Goal: Information Seeking & Learning: Find specific page/section

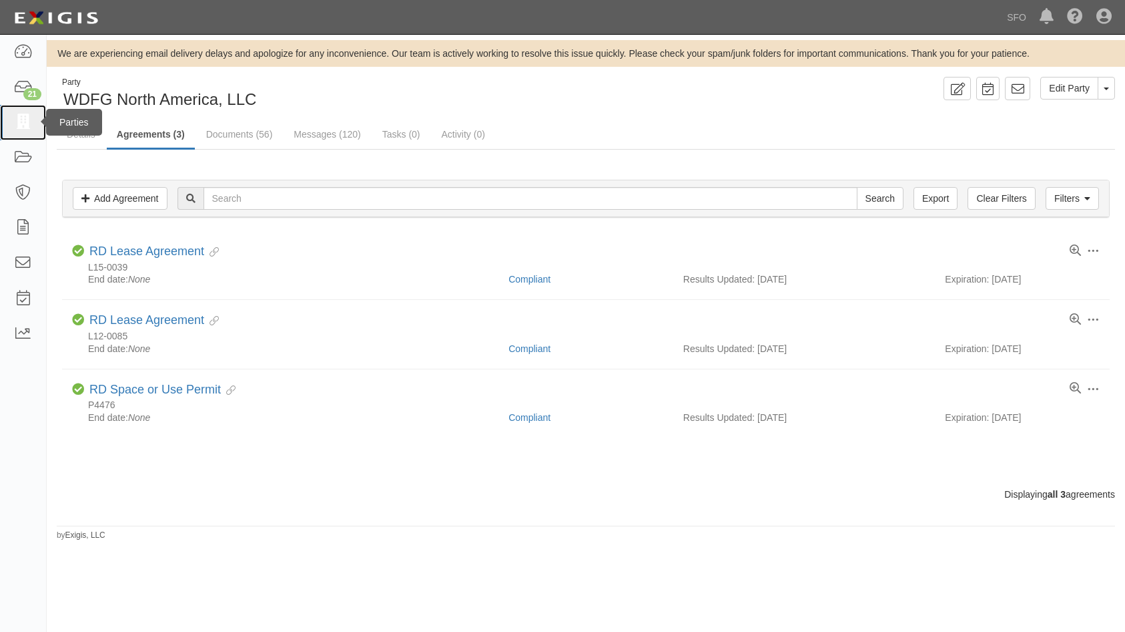
drag, startPoint x: 13, startPoint y: 135, endPoint x: 5, endPoint y: 126, distance: 11.8
click at [12, 135] on link at bounding box center [23, 122] width 46 height 35
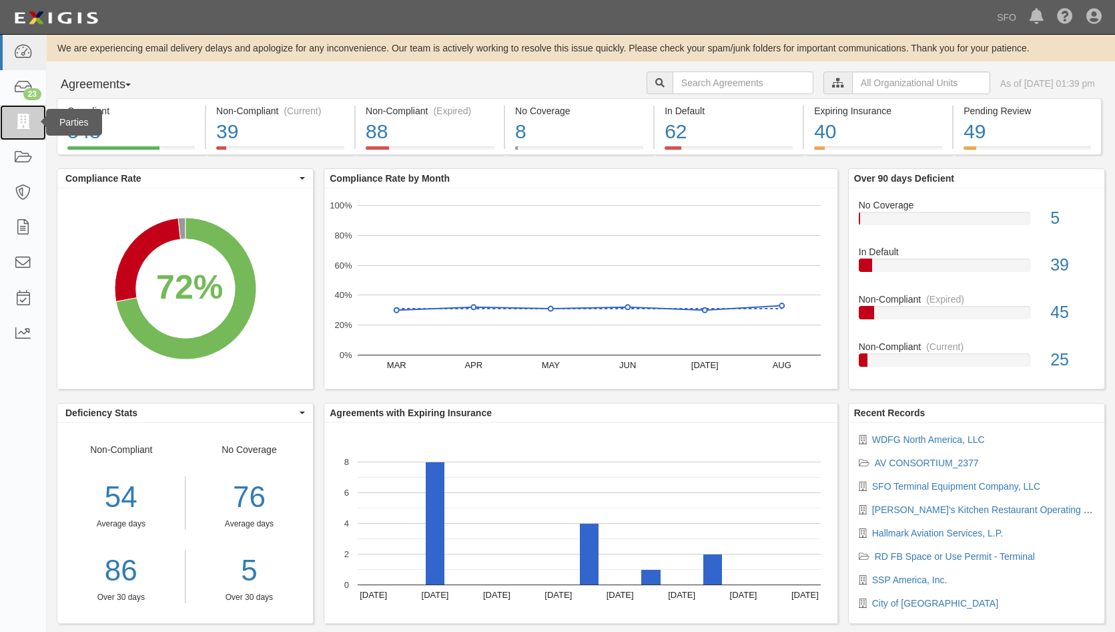
click at [11, 132] on link at bounding box center [23, 122] width 46 height 35
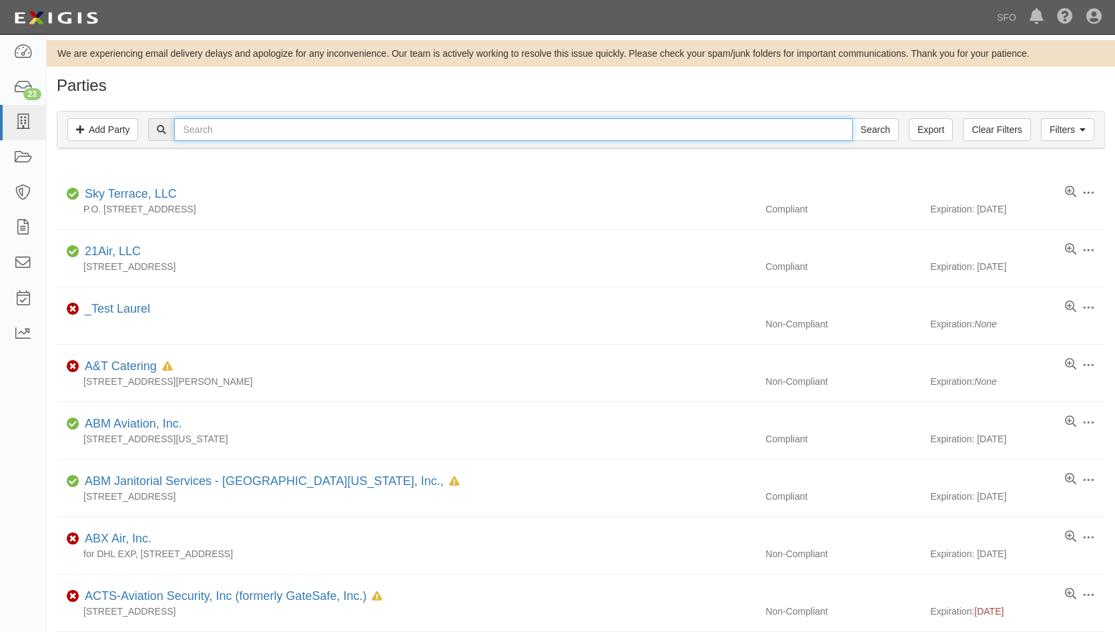
click at [189, 129] on input "text" at bounding box center [513, 129] width 678 height 23
type input "orem"
click at [852, 118] on input "Search" at bounding box center [875, 129] width 47 height 23
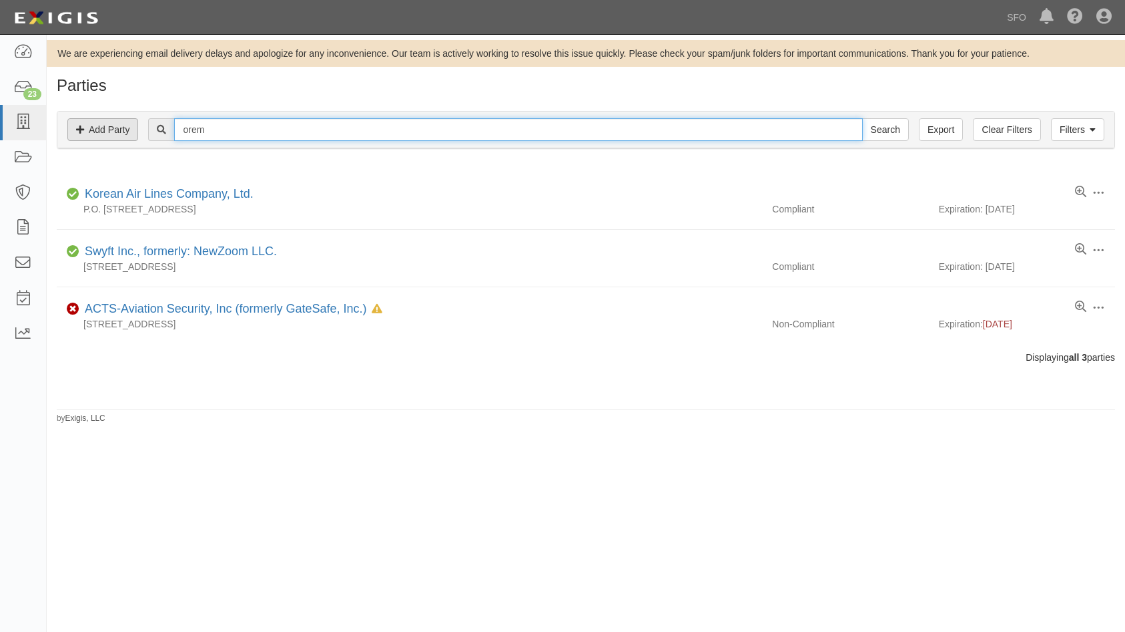
drag, startPoint x: 228, startPoint y: 130, endPoint x: 98, endPoint y: 135, distance: 130.3
click at [98, 135] on div "Filters Add Party Clear Filters Export orem Search Filters" at bounding box center [585, 129] width 1057 height 37
type input "o"
type input "prem"
click at [862, 118] on input "Search" at bounding box center [885, 129] width 47 height 23
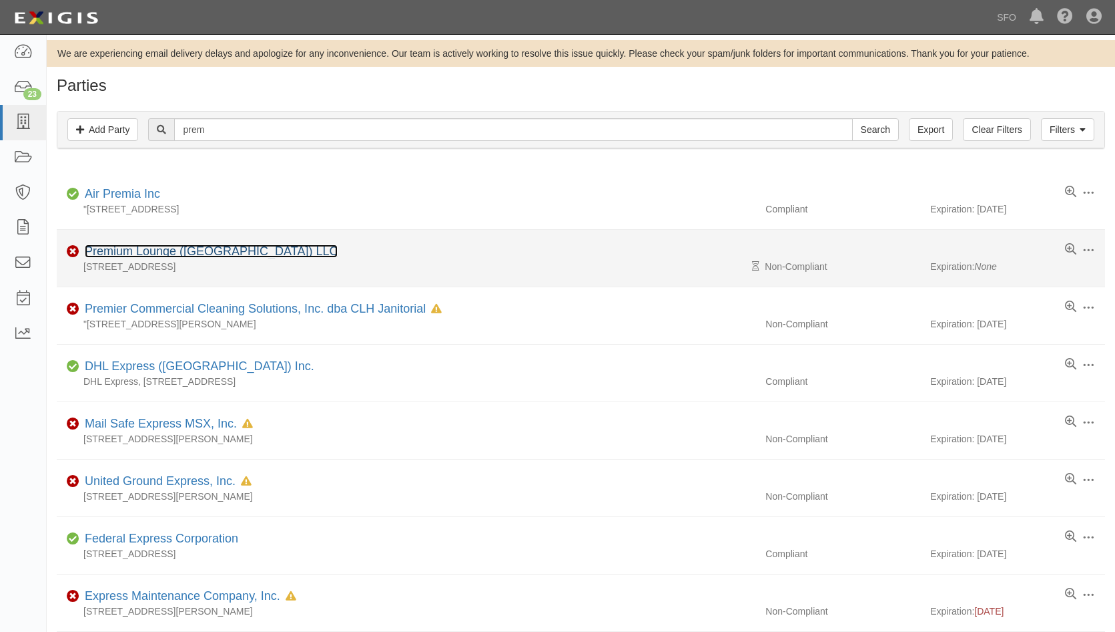
click at [188, 254] on link "Premium Lounge ([GEOGRAPHIC_DATA]) LLC" at bounding box center [211, 250] width 253 height 13
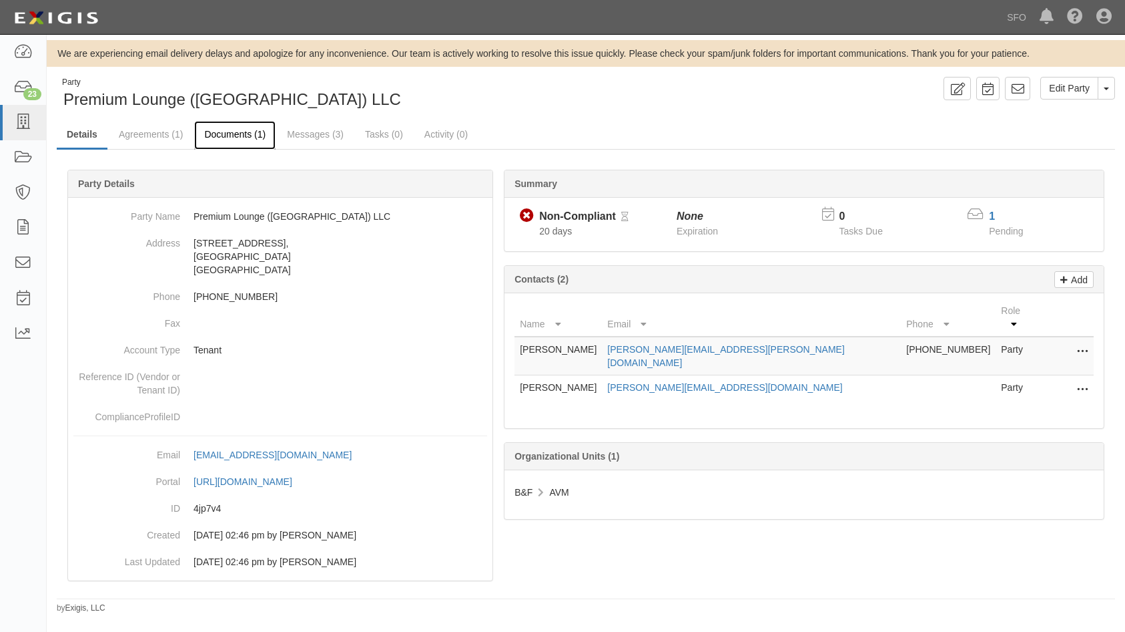
click at [240, 136] on link "Documents (1)" at bounding box center [234, 135] width 81 height 29
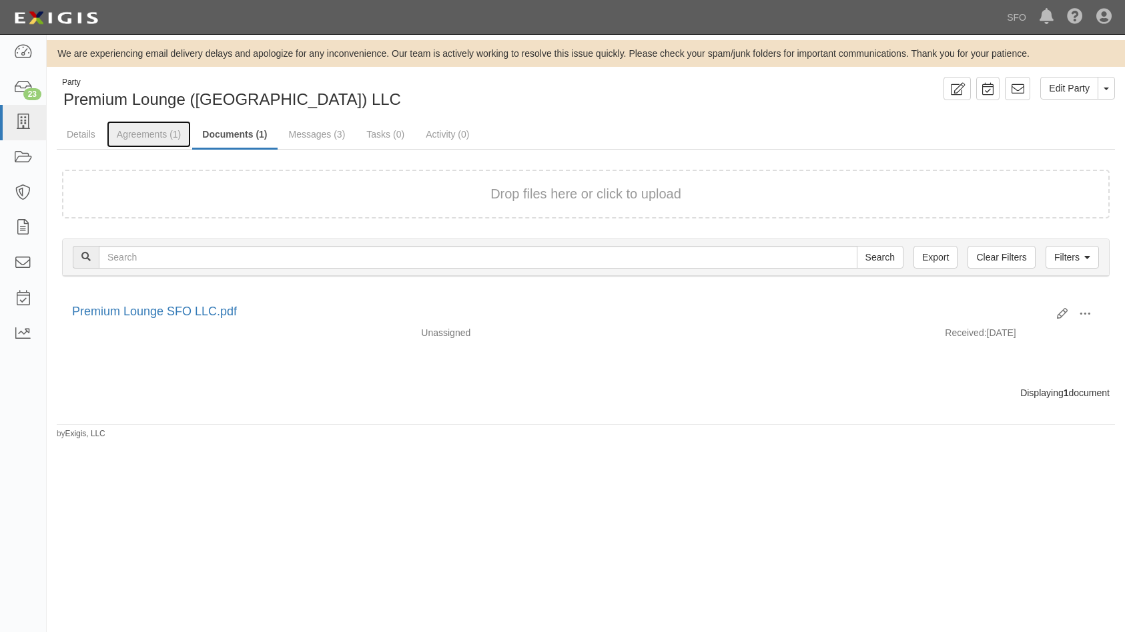
click at [159, 137] on link "Agreements (1)" at bounding box center [149, 134] width 84 height 27
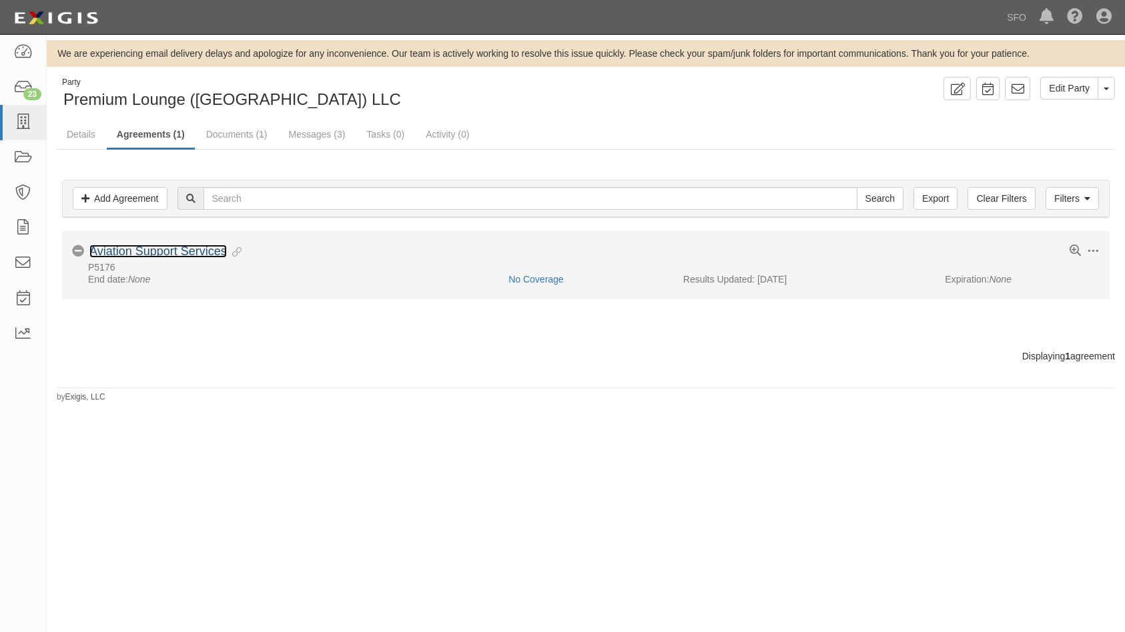
click at [209, 250] on link "Aviation Support Services" at bounding box center [158, 250] width 138 height 13
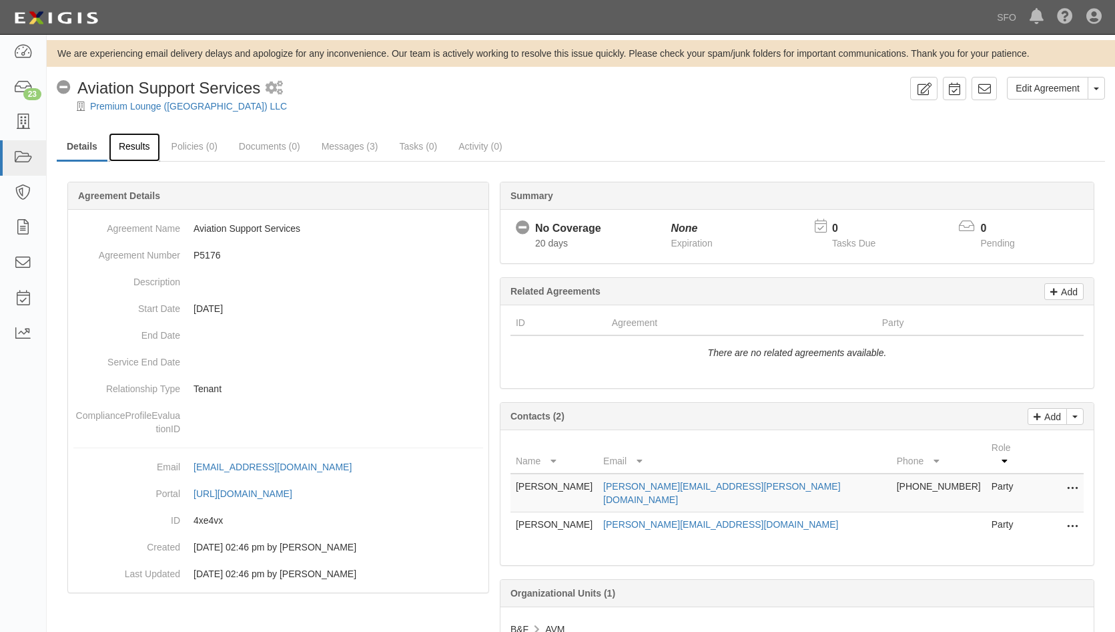
click at [148, 147] on link "Results" at bounding box center [134, 147] width 51 height 29
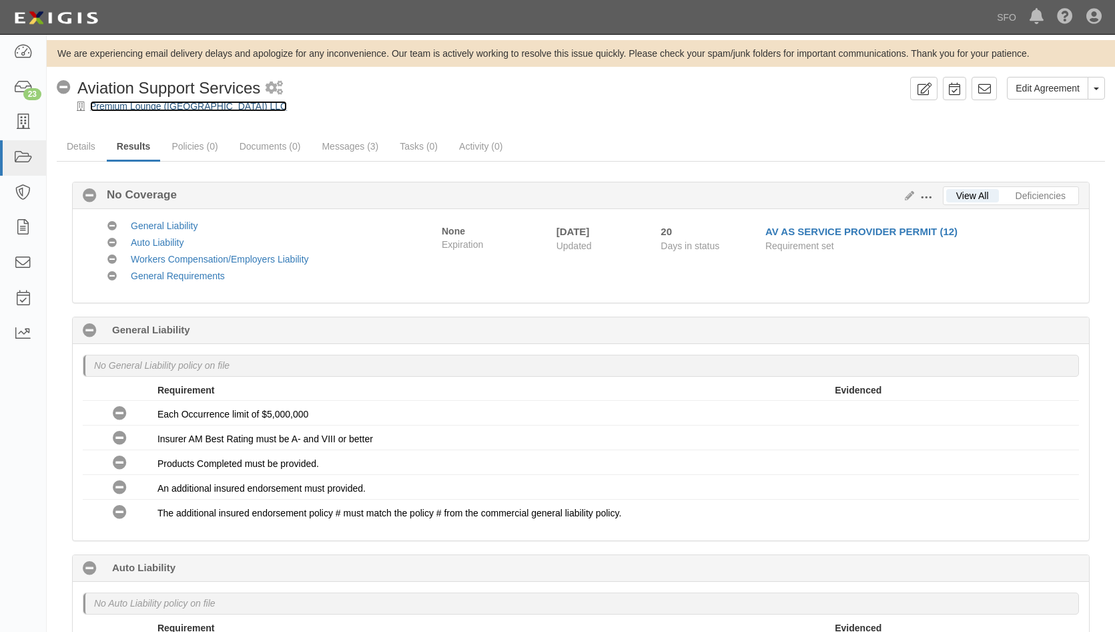
click at [203, 108] on link "Premium Lounge ([GEOGRAPHIC_DATA]) LLC" at bounding box center [188, 106] width 197 height 11
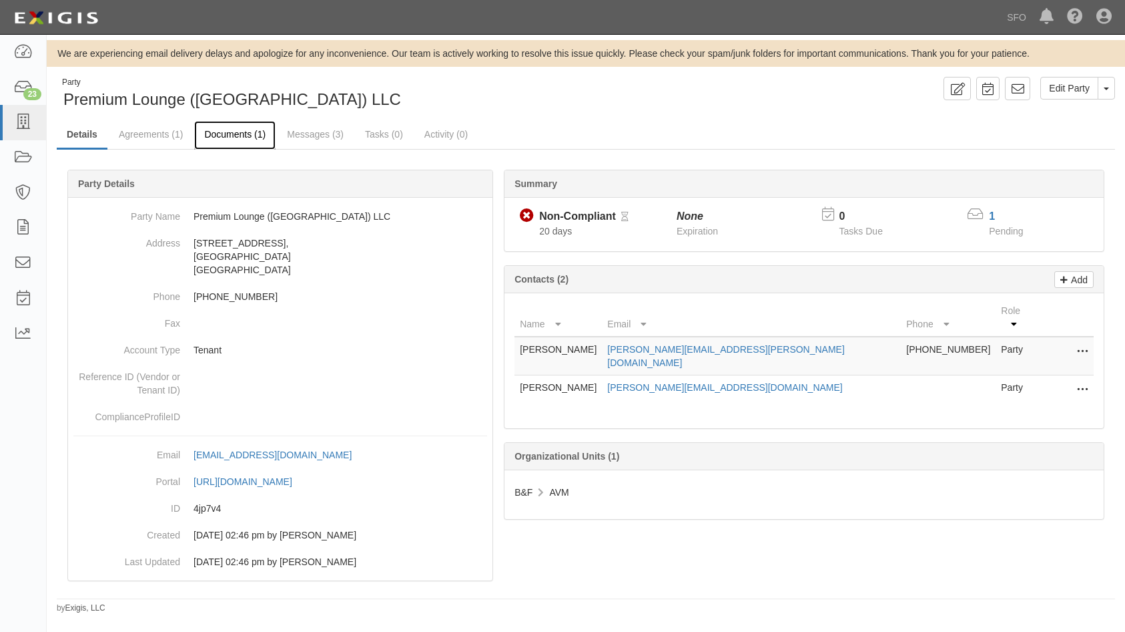
click at [211, 125] on link "Documents (1)" at bounding box center [234, 135] width 81 height 29
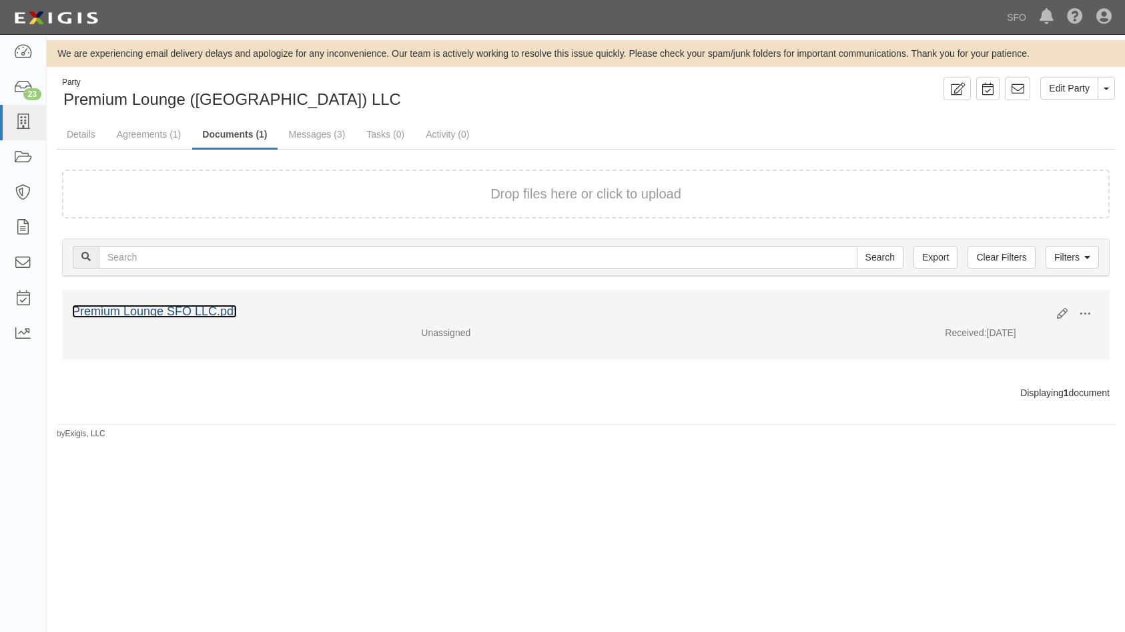
click at [204, 309] on link "Premium Lounge SFO LLC.pdf" at bounding box center [154, 310] width 165 height 13
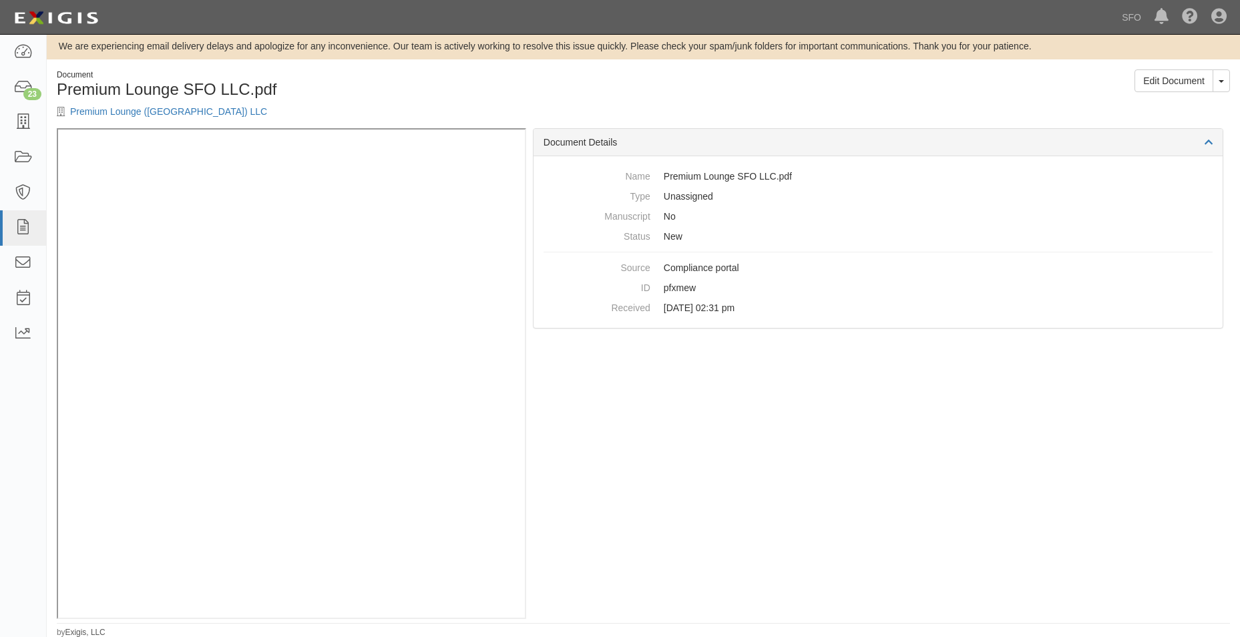
scroll to position [9, 0]
click at [137, 104] on div "Premium Lounge ([GEOGRAPHIC_DATA]) LLC" at bounding box center [345, 109] width 577 height 13
click at [141, 107] on link "Premium Lounge ([GEOGRAPHIC_DATA]) LLC" at bounding box center [168, 110] width 197 height 11
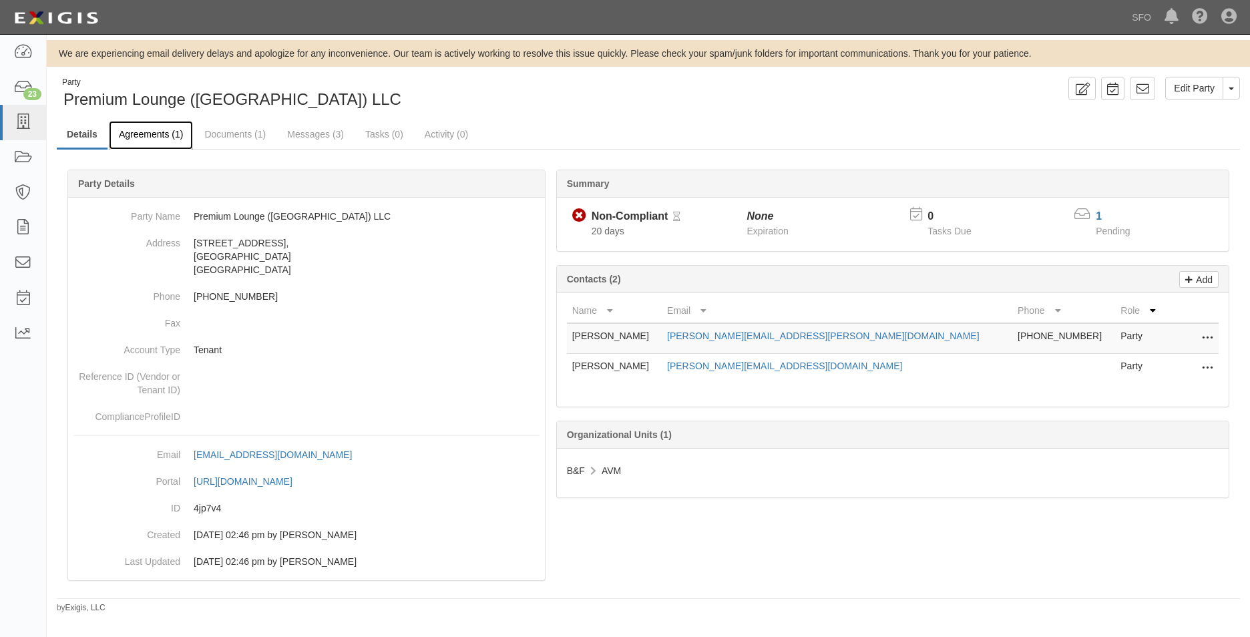
click at [134, 146] on link "Agreements (1)" at bounding box center [151, 135] width 84 height 29
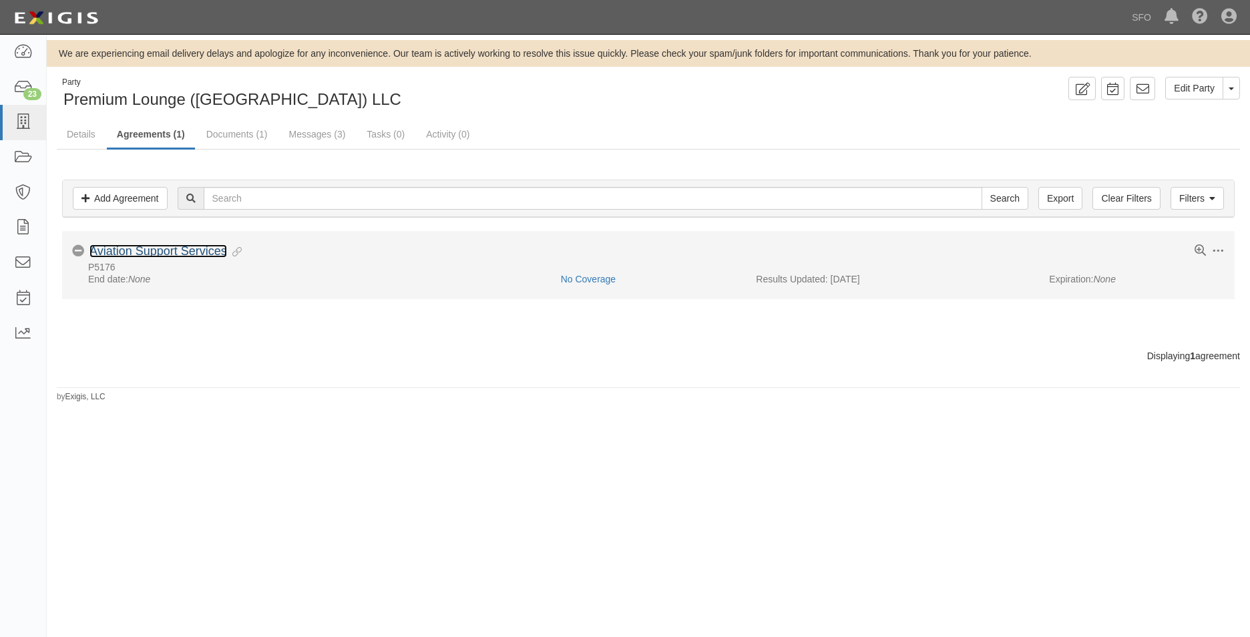
click at [142, 247] on link "Aviation Support Services" at bounding box center [158, 250] width 138 height 13
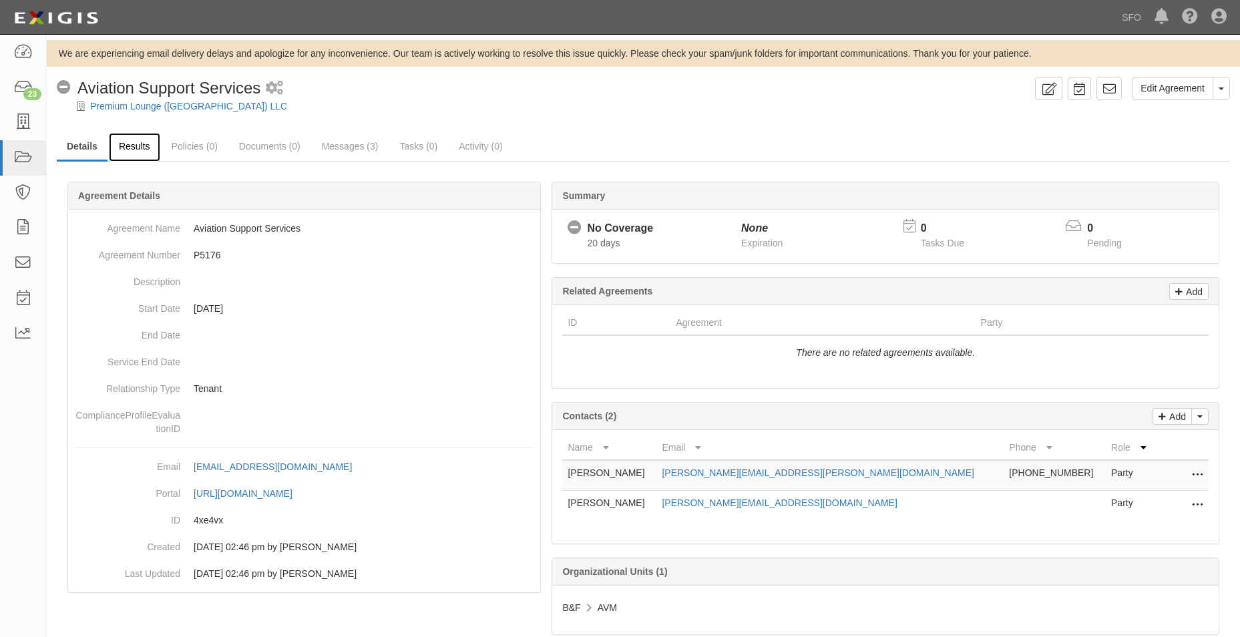
click at [137, 146] on link "Results" at bounding box center [134, 147] width 51 height 29
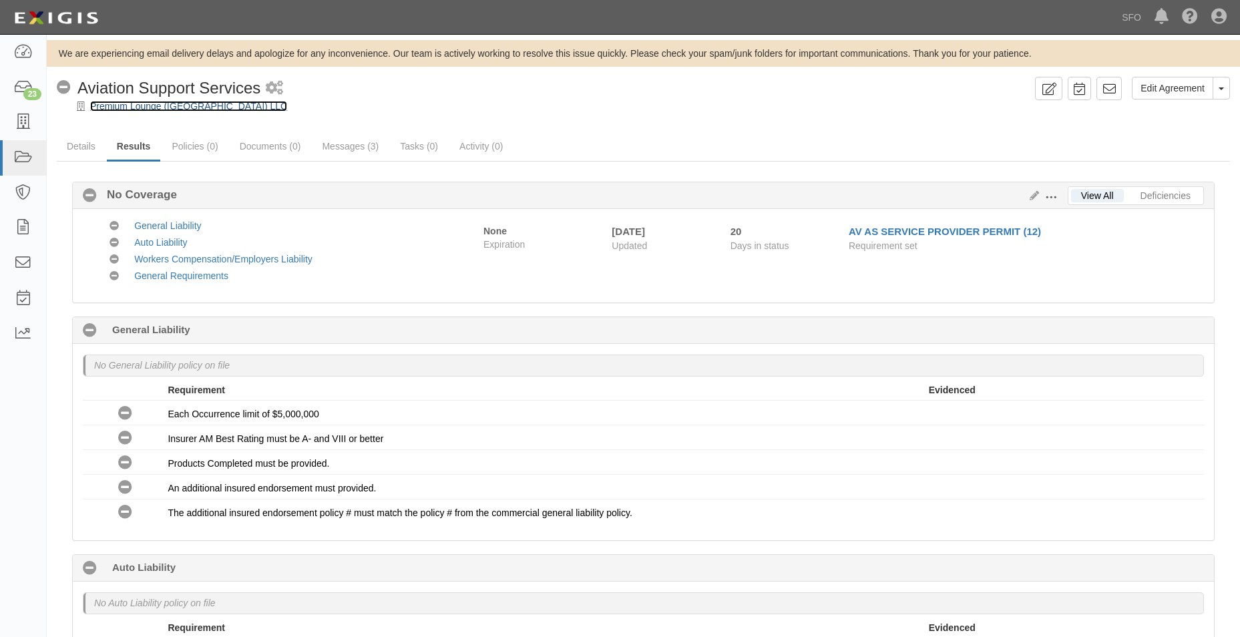
click at [150, 111] on link "Premium Lounge ([GEOGRAPHIC_DATA]) LLC" at bounding box center [188, 106] width 197 height 11
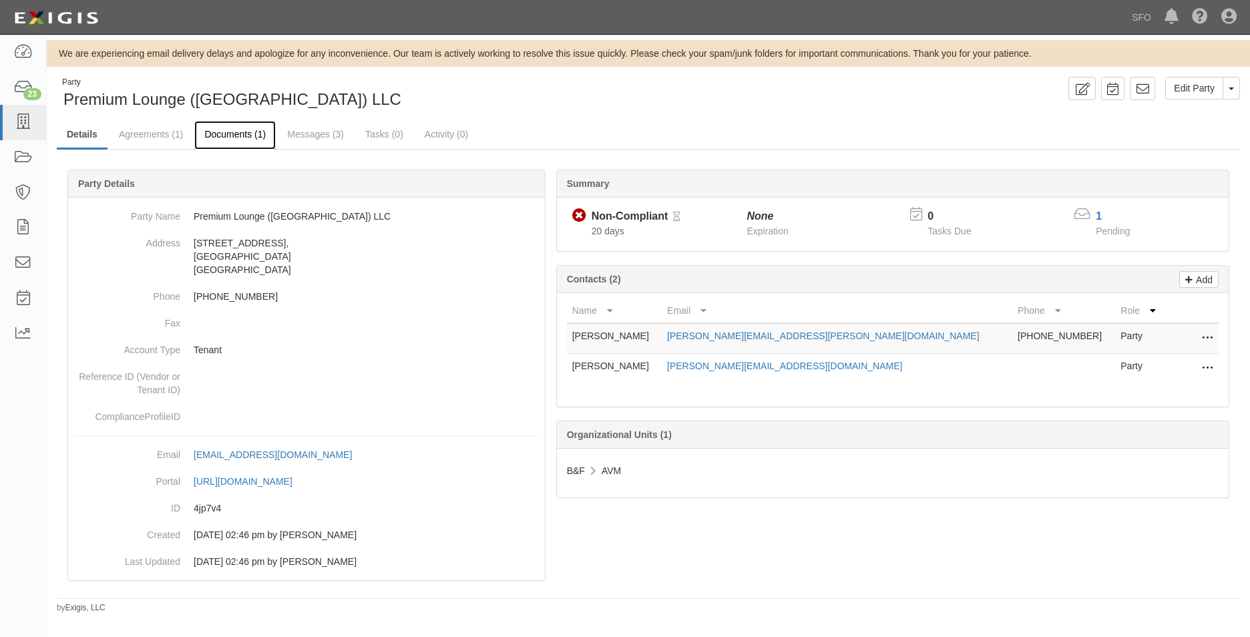
click at [248, 130] on link "Documents (1)" at bounding box center [234, 135] width 81 height 29
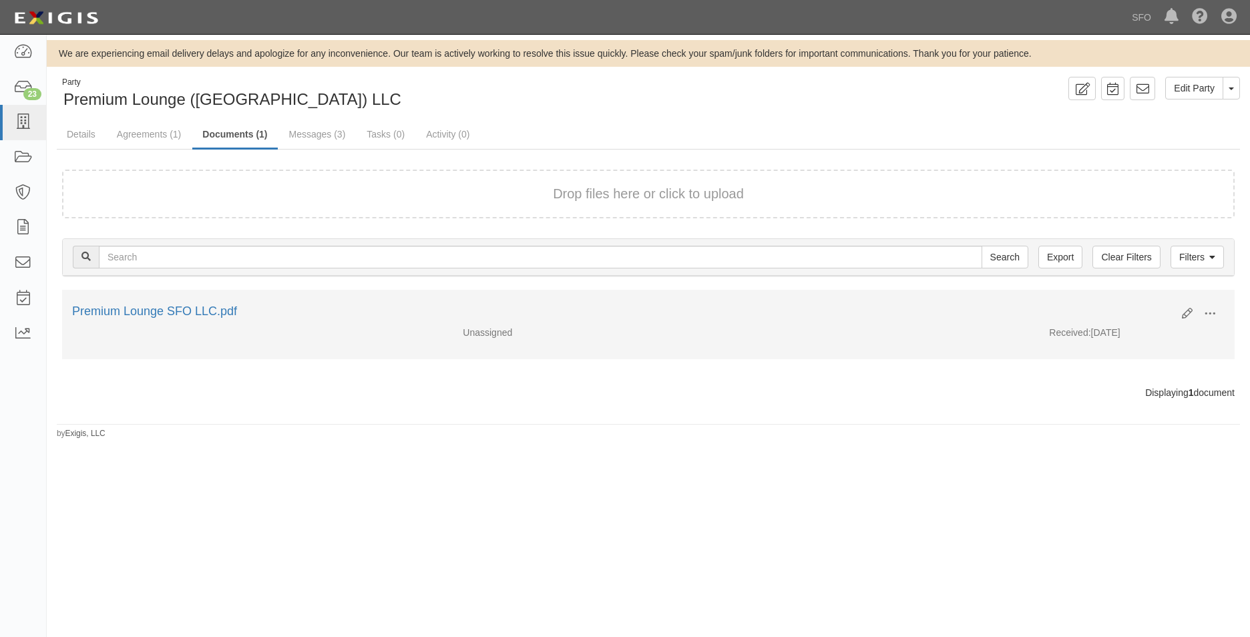
click at [209, 321] on div "Edit View View details Archive Premium Lounge SFO LLC.pdf" at bounding box center [648, 314] width 1172 height 23
click at [207, 310] on link "Premium Lounge SFO LLC.pdf" at bounding box center [154, 310] width 165 height 13
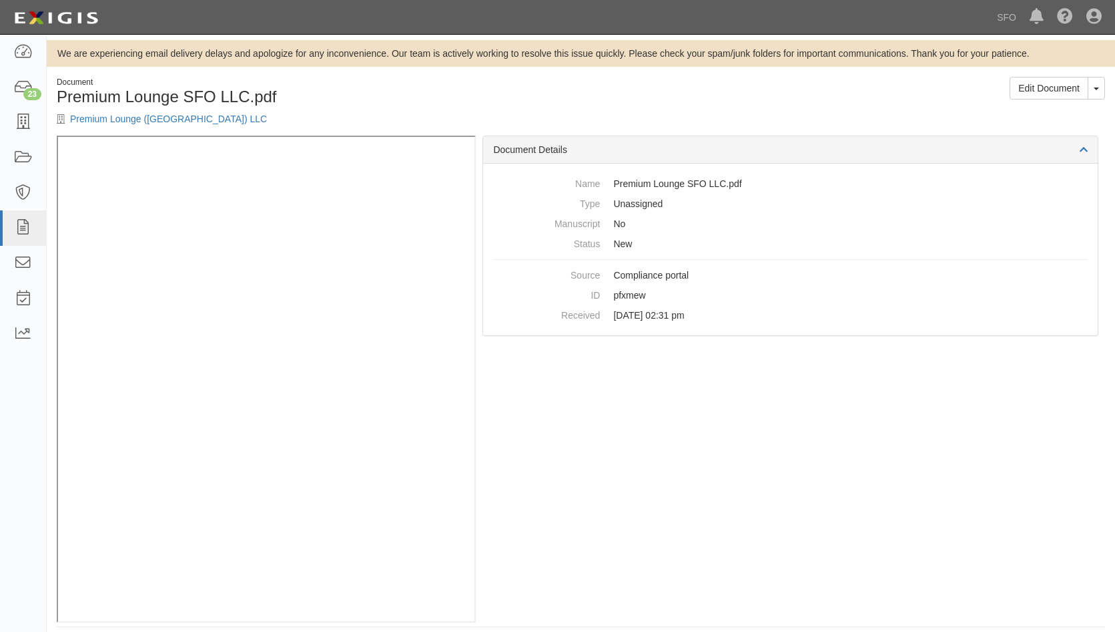
drag, startPoint x: 578, startPoint y: 159, endPoint x: 587, endPoint y: 158, distance: 9.4
click at [577, 161] on div "Document Details" at bounding box center [790, 149] width 615 height 27
click at [19, 119] on icon at bounding box center [22, 122] width 19 height 15
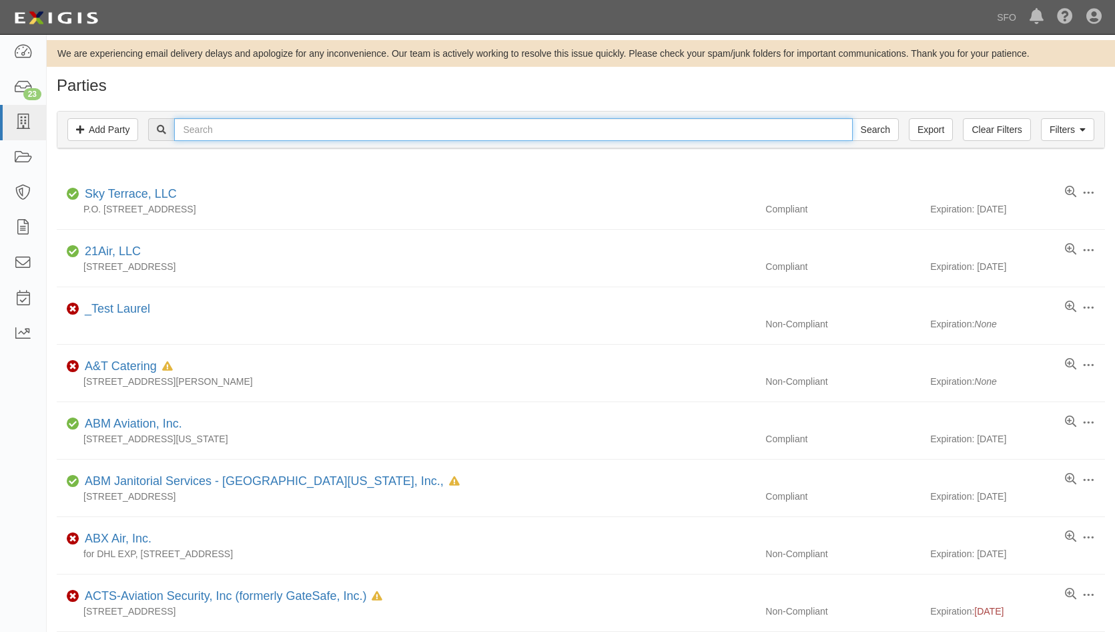
click at [248, 130] on input "text" at bounding box center [513, 129] width 678 height 23
type input "depart"
click at [852, 118] on input "Search" at bounding box center [875, 129] width 47 height 23
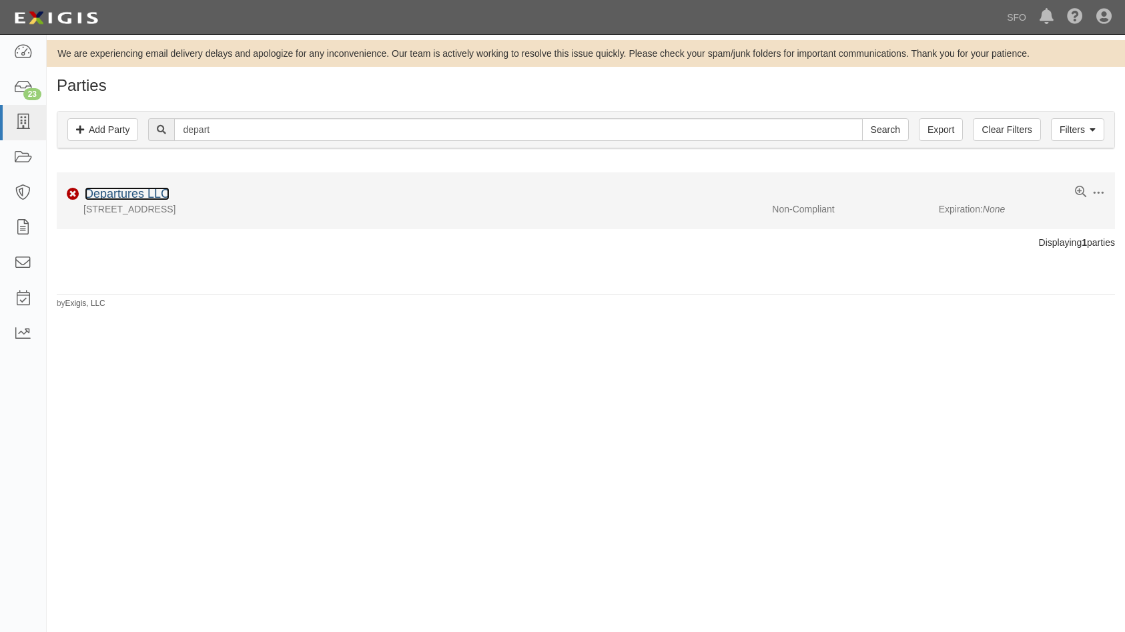
click at [135, 194] on link "Departures LLC" at bounding box center [127, 193] width 85 height 13
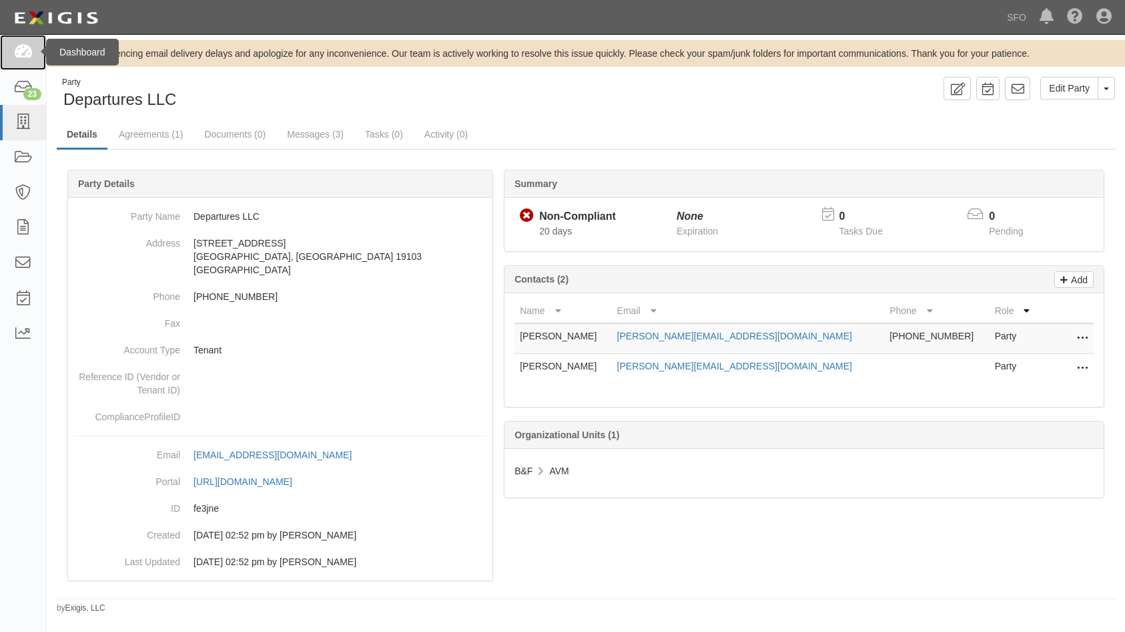
click at [33, 64] on link at bounding box center [23, 52] width 46 height 35
click at [25, 53] on icon at bounding box center [22, 52] width 19 height 15
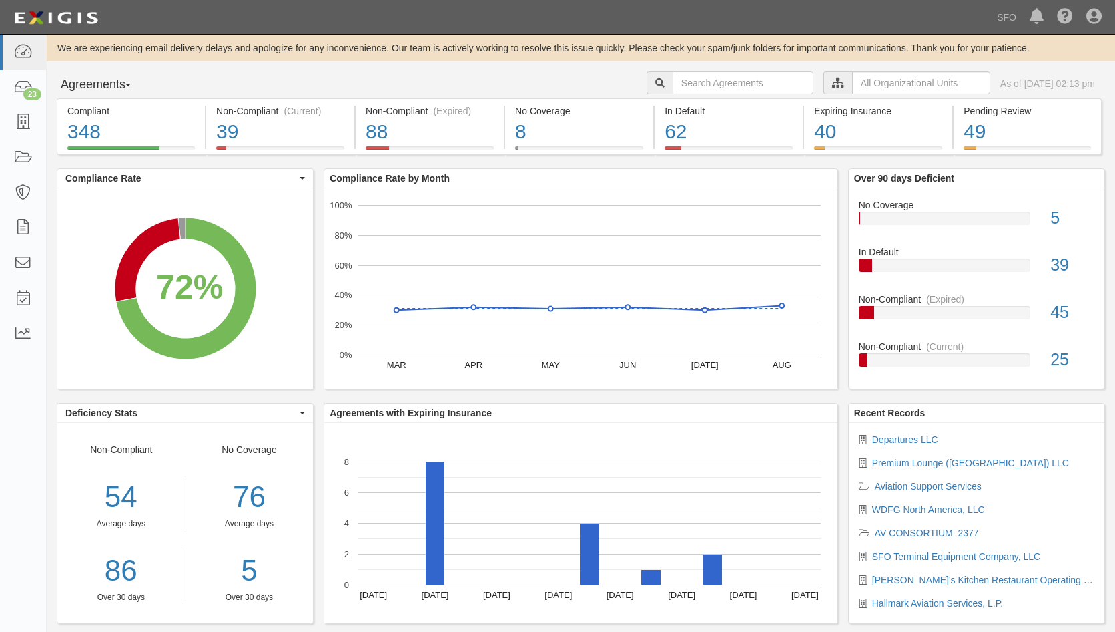
click at [94, 88] on button "Agreements" at bounding box center [107, 84] width 100 height 27
click at [89, 103] on link "Parties" at bounding box center [109, 111] width 105 height 17
